Goal: Information Seeking & Learning: Learn about a topic

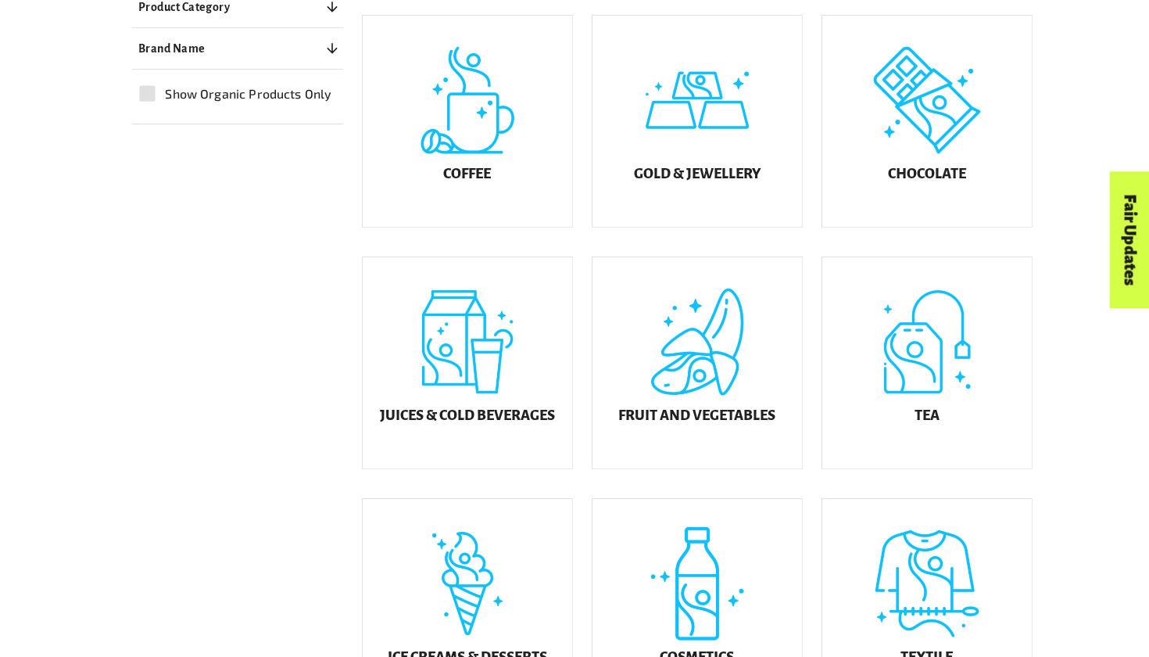
scroll to position [493, 0]
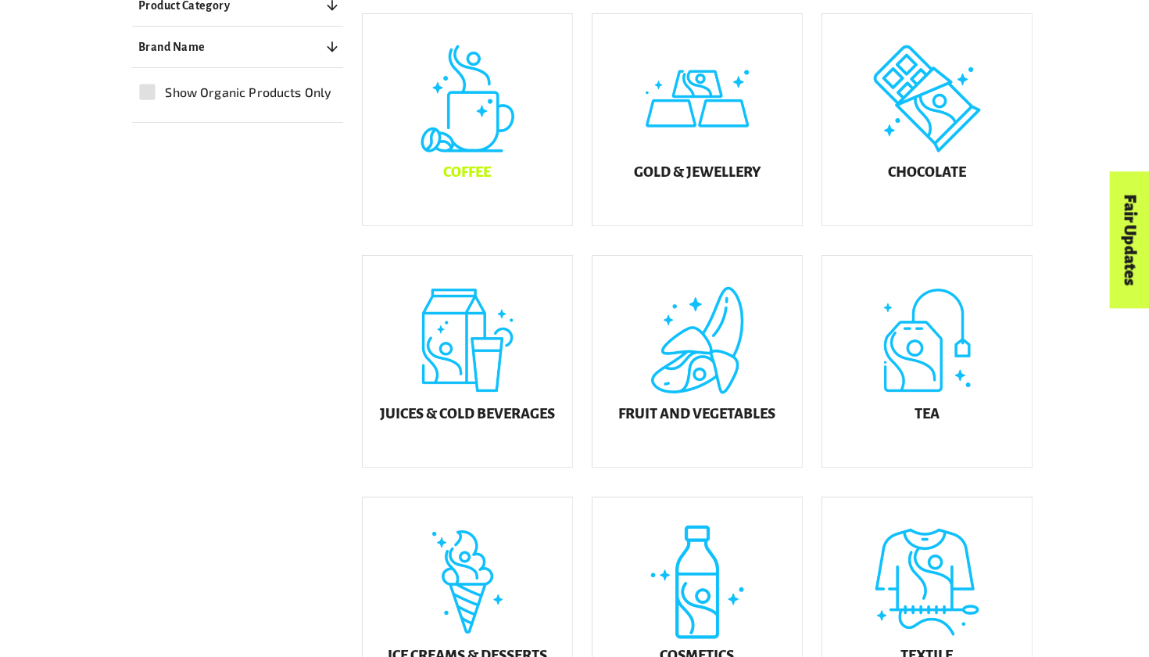
click at [444, 181] on h5 "Coffee" at bounding box center [467, 173] width 48 height 16
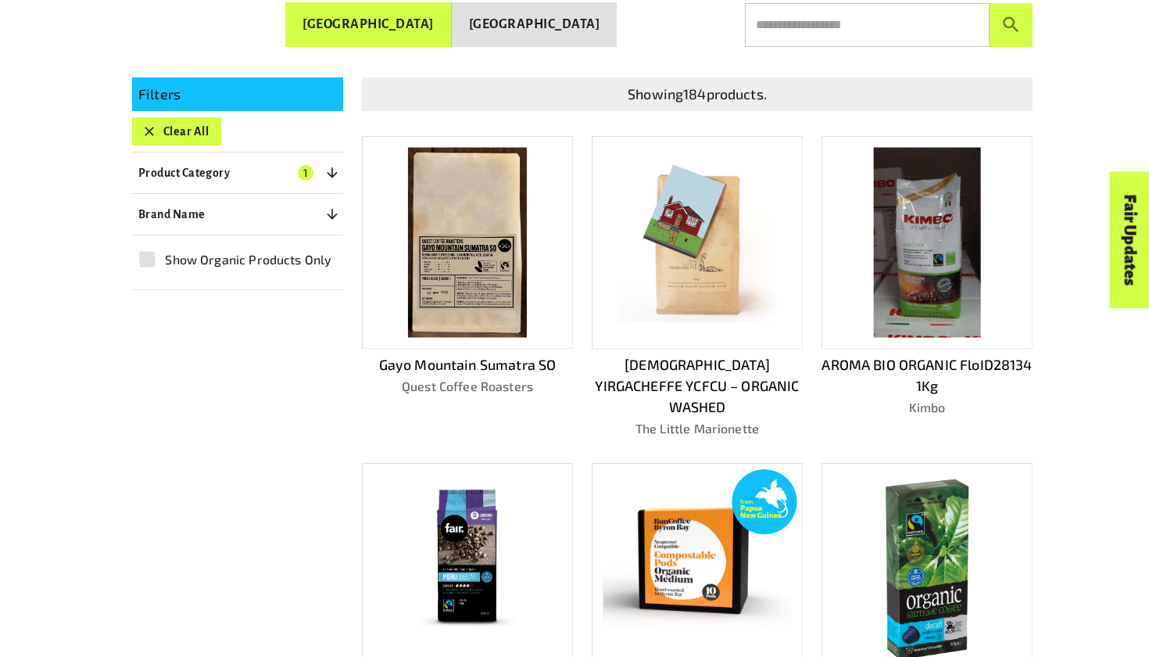
scroll to position [356, 0]
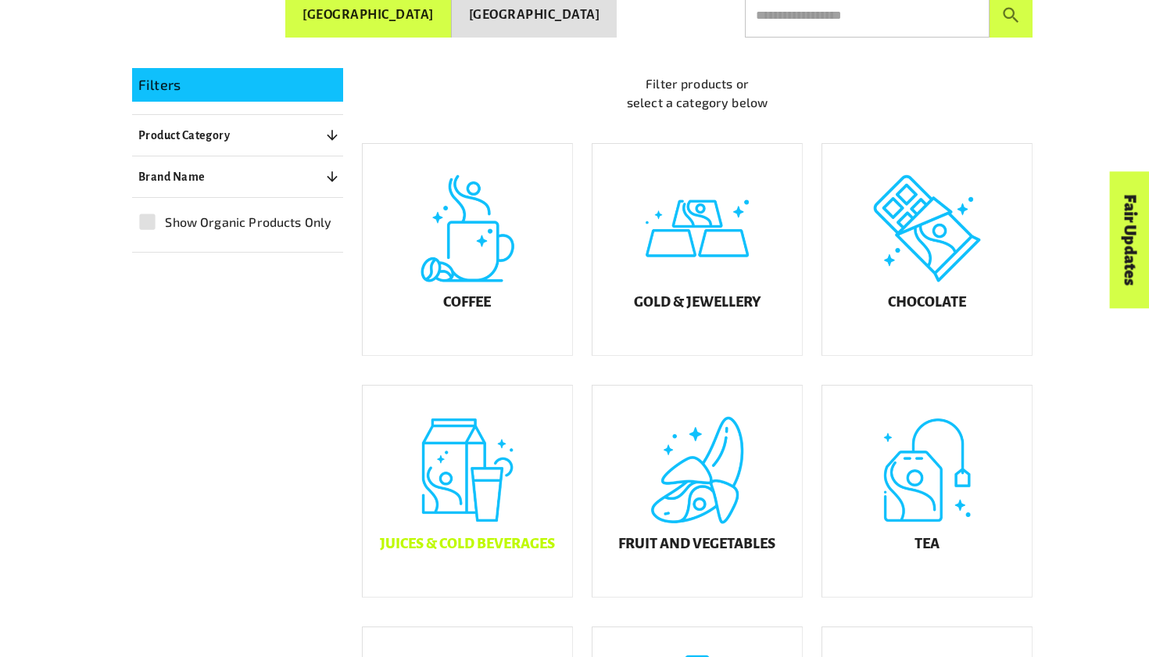
scroll to position [386, 0]
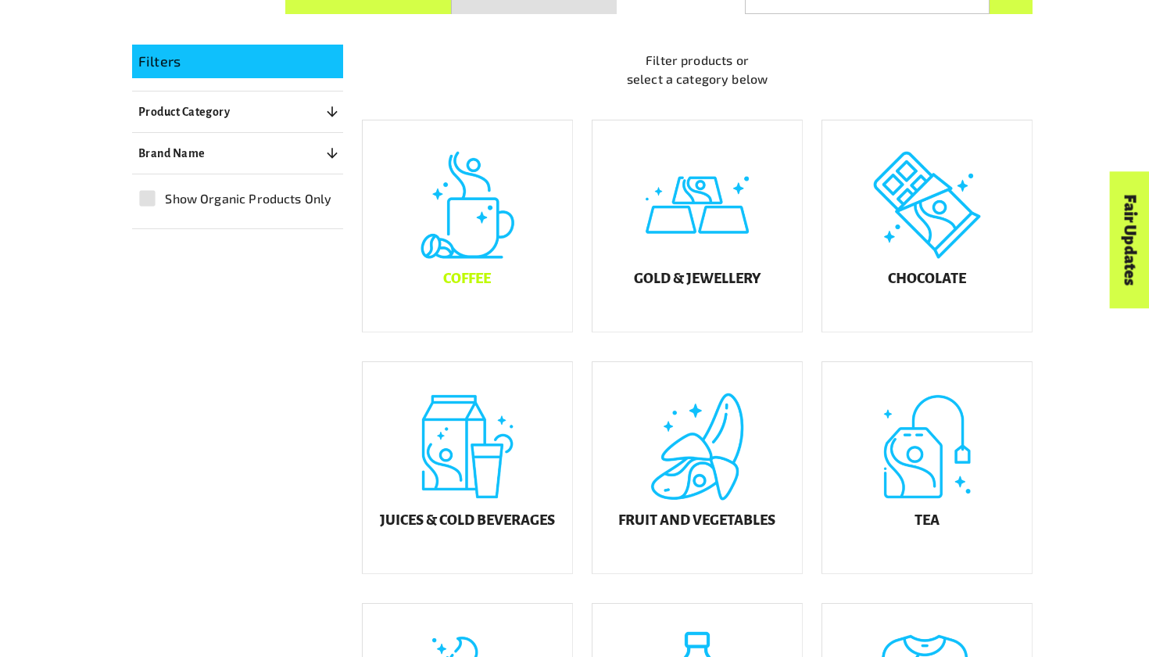
click at [482, 257] on div "Coffee" at bounding box center [468, 225] width 210 height 211
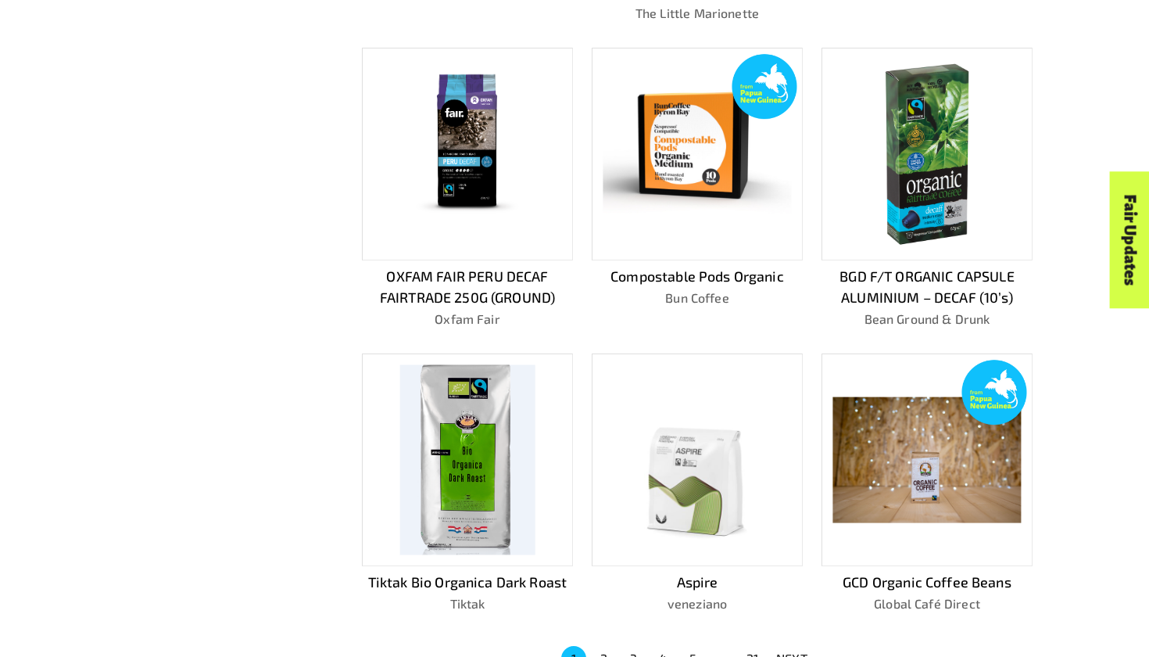
scroll to position [784, 0]
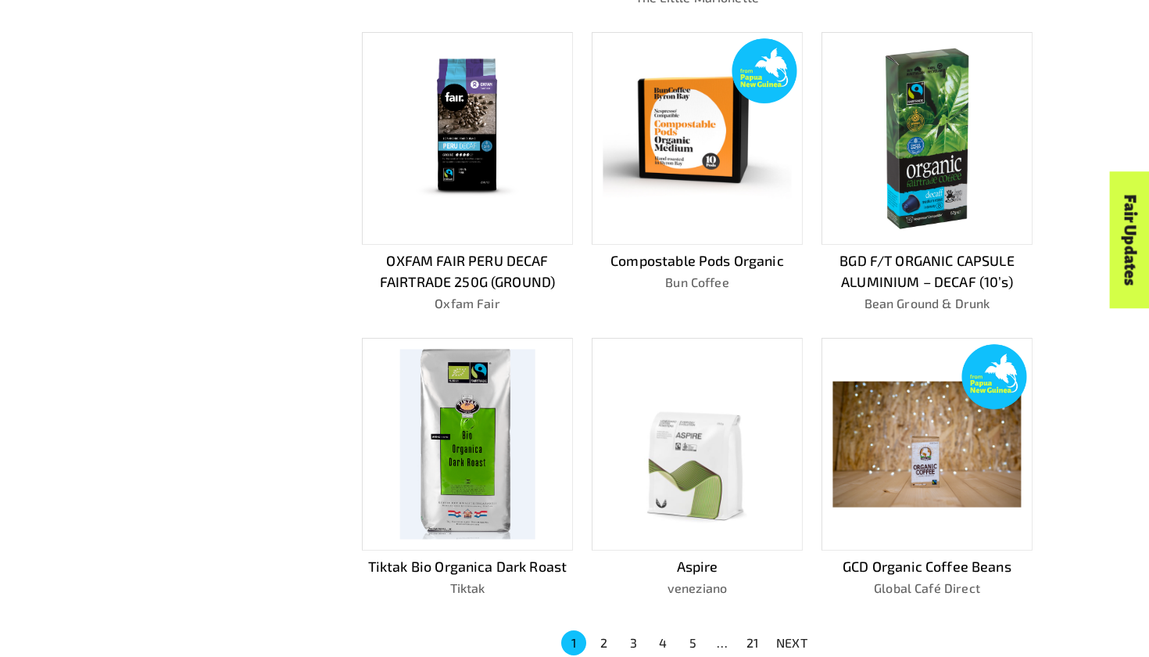
click at [600, 630] on button "2" at bounding box center [603, 642] width 25 height 25
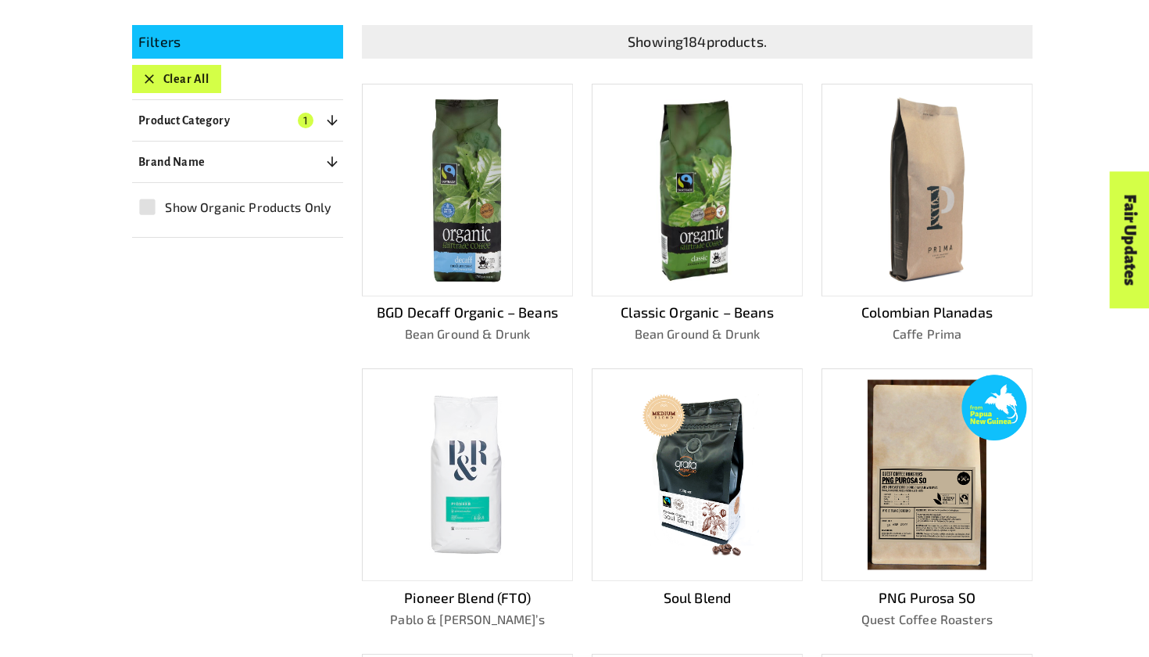
scroll to position [413, 1]
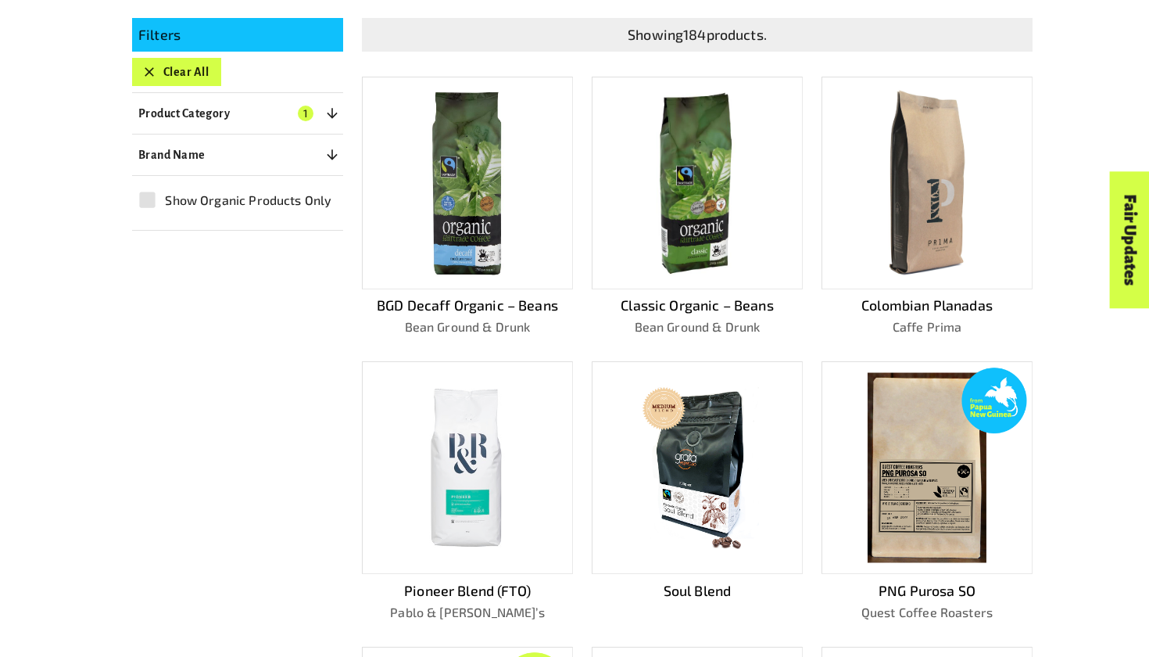
click at [490, 519] on img at bounding box center [467, 468] width 188 height 188
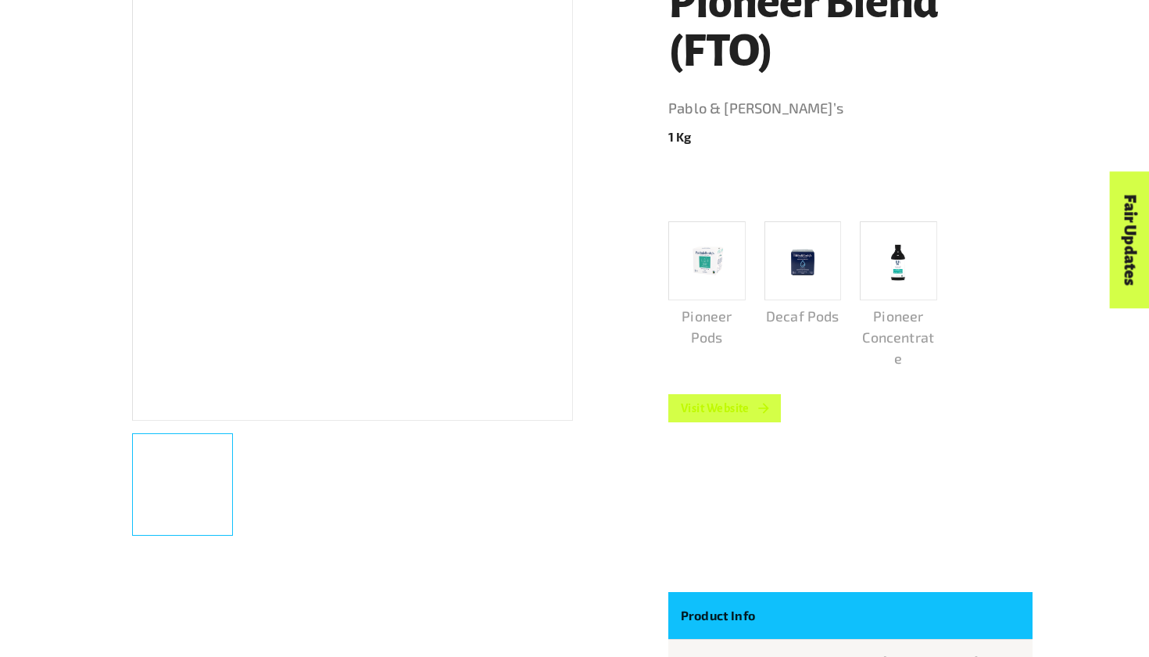
scroll to position [419, 0]
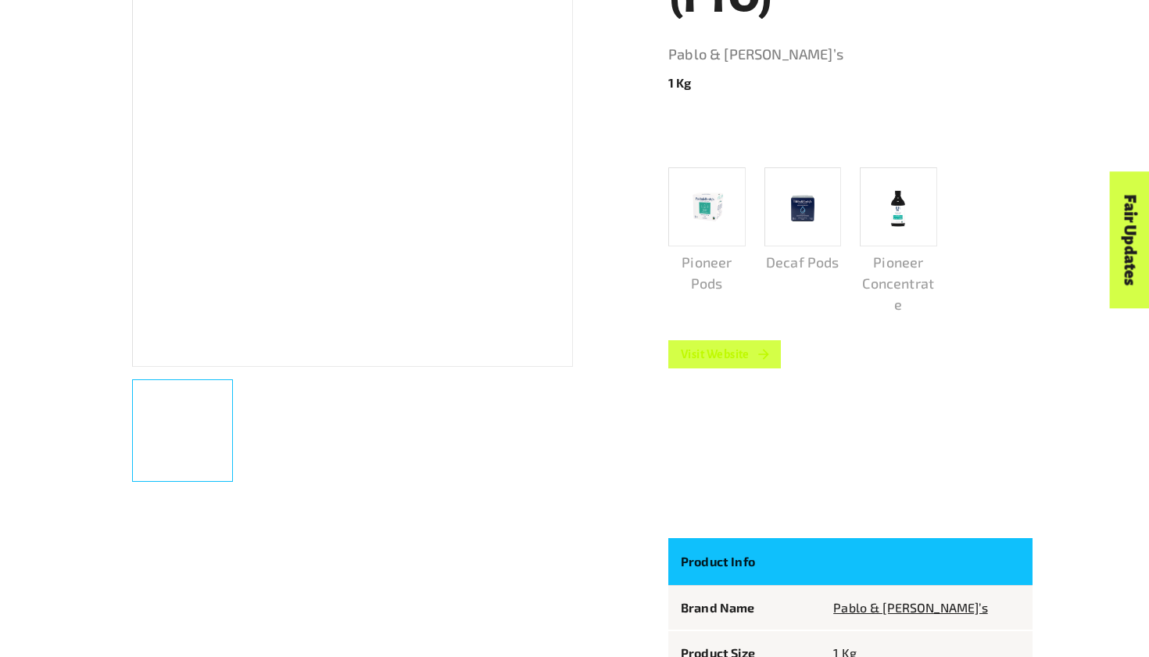
click at [727, 358] on link "Visit Website" at bounding box center [724, 354] width 113 height 28
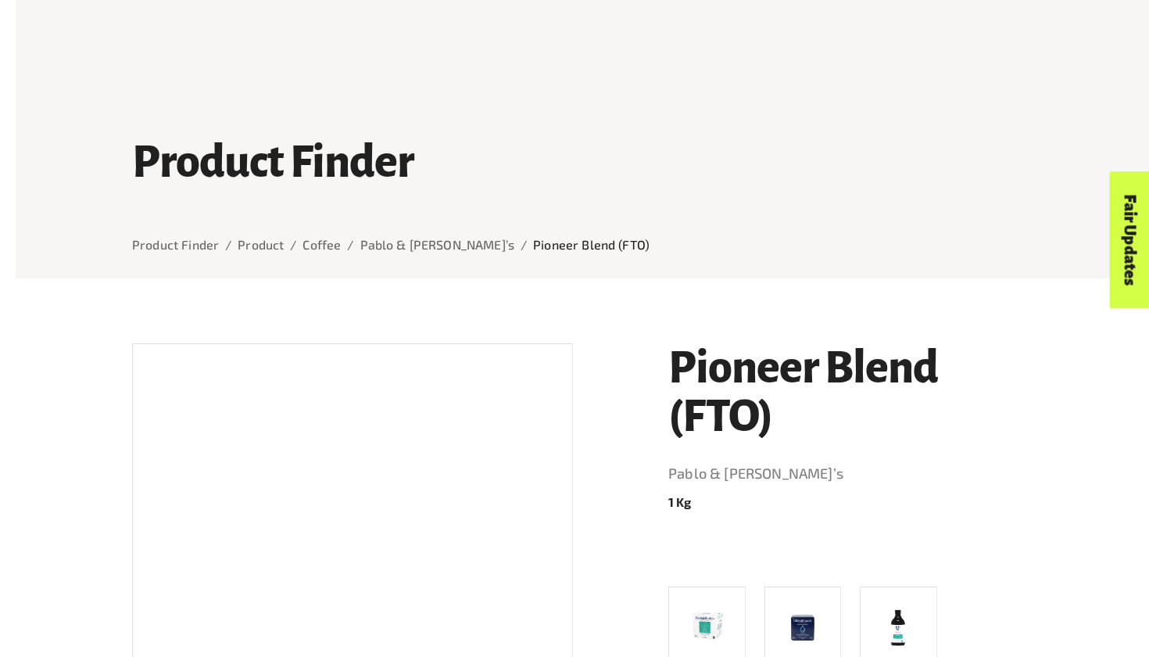
scroll to position [0, 0]
